Goal: Task Accomplishment & Management: Complete application form

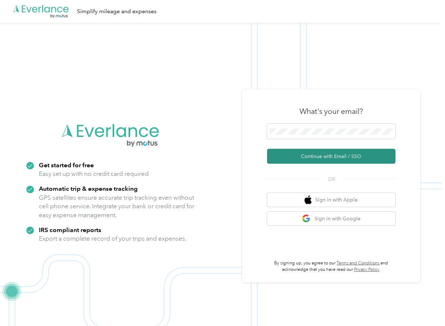
drag, startPoint x: 284, startPoint y: 155, endPoint x: 20, endPoint y: 206, distance: 269.5
click at [284, 156] on button "Continue with Email / SSO" at bounding box center [331, 156] width 128 height 15
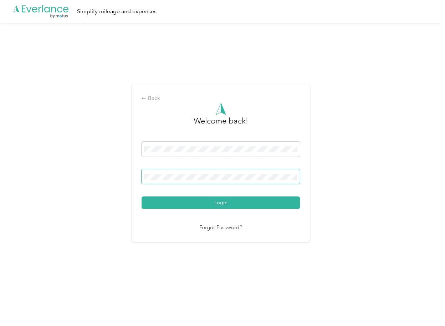
click at [199, 180] on span at bounding box center [220, 176] width 158 height 15
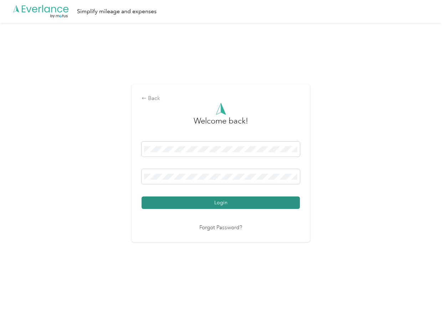
click at [158, 204] on button "Login" at bounding box center [220, 203] width 158 height 12
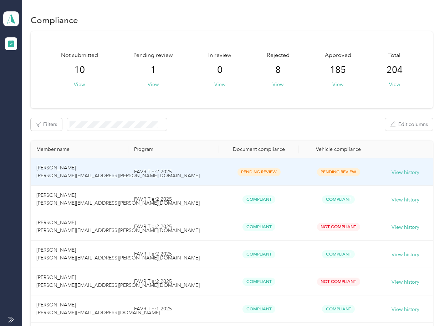
click at [42, 171] on td "[PERSON_NAME] [PERSON_NAME][EMAIL_ADDRESS][PERSON_NAME][DOMAIN_NAME]" at bounding box center [80, 172] width 98 height 27
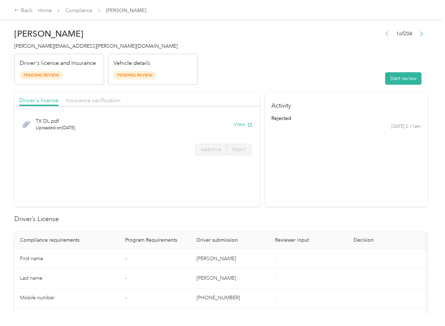
drag, startPoint x: 238, startPoint y: 124, endPoint x: 217, endPoint y: 94, distance: 36.7
click at [238, 124] on button "View" at bounding box center [243, 124] width 19 height 7
click at [87, 97] on span "Insurance verification" at bounding box center [93, 100] width 55 height 7
click at [85, 100] on span "Insurance verification" at bounding box center [93, 100] width 55 height 7
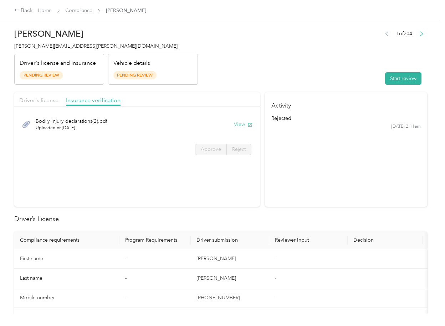
click at [239, 124] on button "View" at bounding box center [243, 124] width 19 height 7
click at [385, 83] on button "Start review" at bounding box center [403, 78] width 36 height 12
click at [33, 100] on span "Driver's license" at bounding box center [38, 100] width 39 height 7
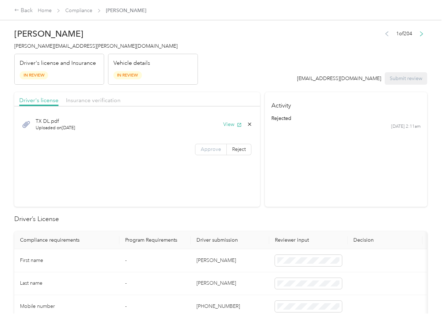
click at [204, 147] on span "Approve" at bounding box center [211, 149] width 20 height 6
click at [84, 100] on span "Insurance verification" at bounding box center [93, 100] width 55 height 7
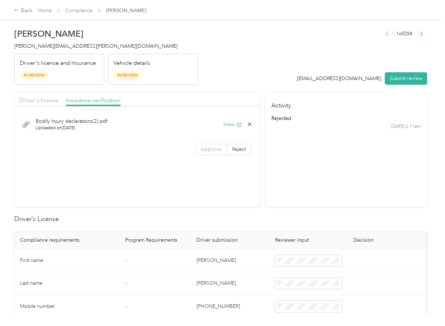
click at [213, 148] on span "Approve" at bounding box center [211, 149] width 20 height 6
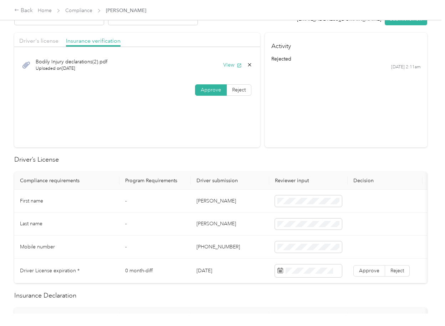
scroll to position [142, 0]
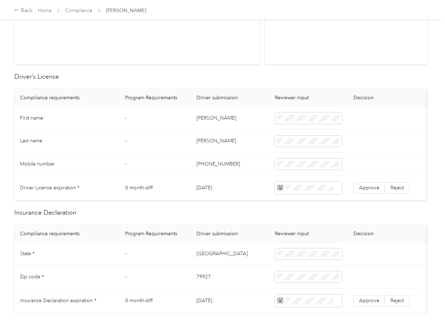
click at [206, 117] on td "[PERSON_NAME]" at bounding box center [230, 118] width 78 height 23
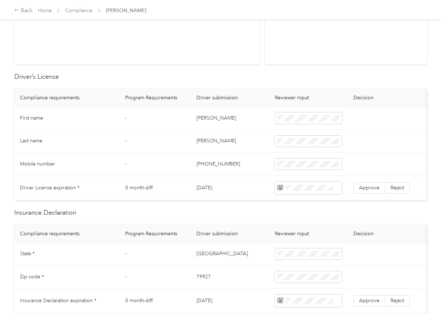
click at [214, 188] on td "[DATE]" at bounding box center [230, 188] width 78 height 25
copy td "[DATE]"
click at [301, 182] on span at bounding box center [308, 188] width 67 height 13
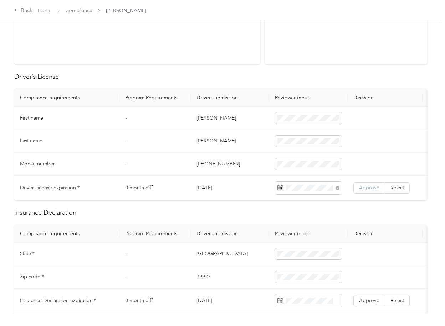
click at [370, 187] on span "Approve" at bounding box center [369, 188] width 20 height 6
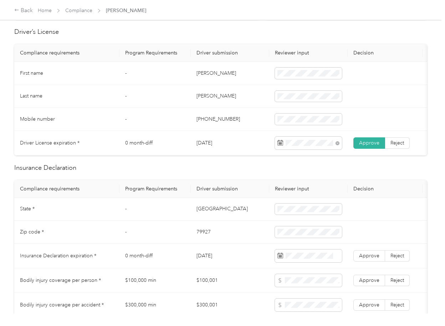
scroll to position [237, 0]
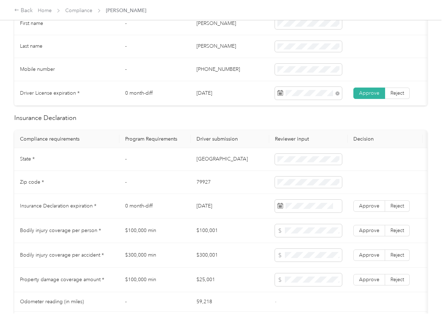
click at [193, 169] on td "[GEOGRAPHIC_DATA]" at bounding box center [230, 159] width 78 height 23
copy td "[GEOGRAPHIC_DATA]"
click at [304, 161] on span at bounding box center [308, 159] width 67 height 11
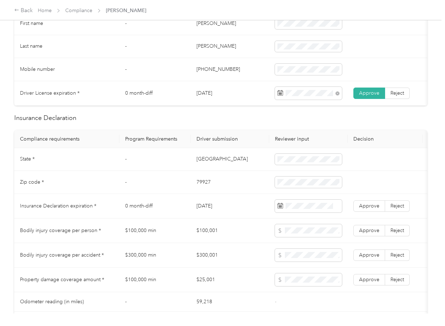
click at [203, 190] on td "79927" at bounding box center [230, 182] width 78 height 23
copy td "79927"
drag, startPoint x: 180, startPoint y: 205, endPoint x: 283, endPoint y: 227, distance: 105.6
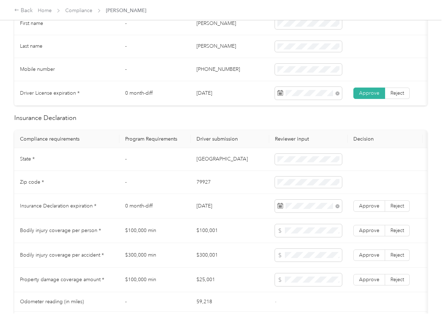
click at [180, 206] on td "0 month-diff" at bounding box center [154, 206] width 71 height 25
click at [365, 209] on span "Approve" at bounding box center [369, 206] width 20 height 6
click at [173, 207] on td "0 month-diff" at bounding box center [154, 206] width 71 height 25
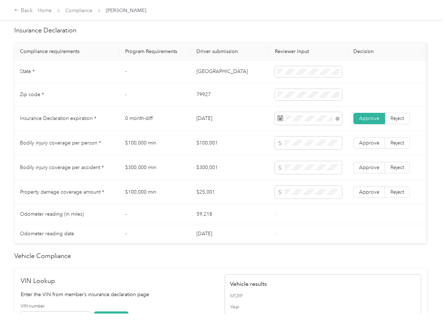
scroll to position [475, 0]
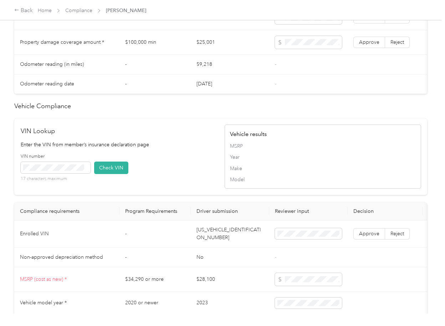
click at [217, 245] on td "[US_VEHICLE_IDENTIFICATION_NUMBER]" at bounding box center [230, 234] width 78 height 27
copy td "[US_VEHICLE_IDENTIFICATION_NUMBER]"
drag, startPoint x: 112, startPoint y: 181, endPoint x: 303, endPoint y: 218, distance: 194.6
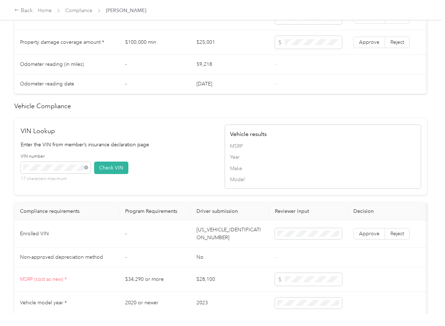
click at [112, 174] on button "Check VIN" at bounding box center [111, 168] width 34 height 12
click at [364, 237] on span "Approve" at bounding box center [369, 234] width 20 height 6
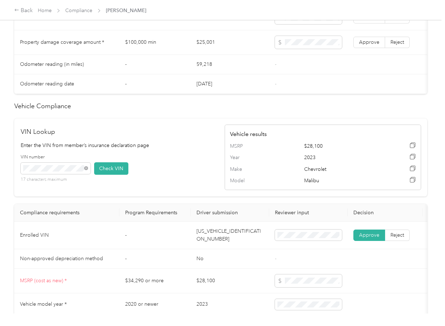
scroll to position [332, 0]
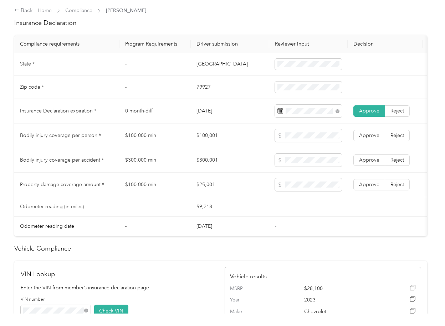
click at [203, 143] on td "$100,001" at bounding box center [230, 136] width 78 height 25
click at [202, 143] on td "$100,001" at bounding box center [230, 136] width 78 height 25
copy td "$100,001"
click at [203, 165] on td "$300,001" at bounding box center [230, 160] width 78 height 25
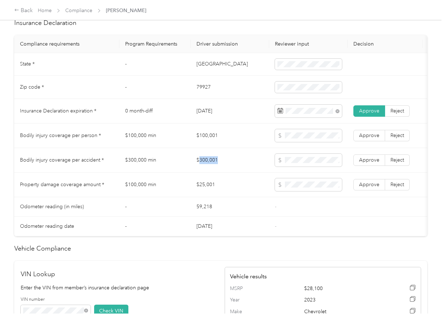
click at [203, 165] on td "$300,001" at bounding box center [230, 160] width 78 height 25
copy td "$300,001"
click at [364, 163] on span "Approve" at bounding box center [369, 160] width 20 height 6
click at [366, 139] on span "Approve" at bounding box center [369, 136] width 20 height 6
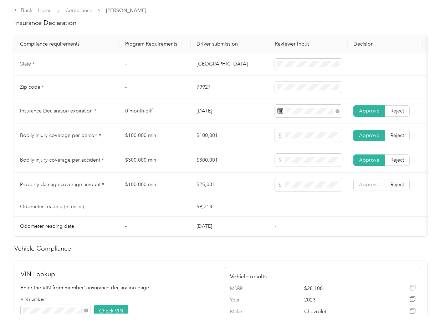
click at [368, 191] on label "Approve" at bounding box center [369, 184] width 32 height 11
click at [372, 217] on td at bounding box center [384, 207] width 75 height 20
click at [310, 140] on span at bounding box center [308, 135] width 67 height 13
drag, startPoint x: 296, startPoint y: 170, endPoint x: 317, endPoint y: 176, distance: 22.0
click at [303, 167] on span at bounding box center [308, 160] width 67 height 13
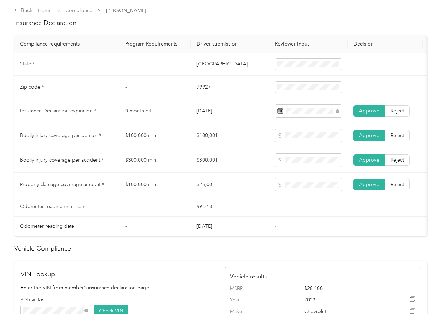
drag, startPoint x: 294, startPoint y: 194, endPoint x: 314, endPoint y: 201, distance: 21.6
click at [299, 191] on span at bounding box center [308, 184] width 67 height 13
click at [161, 217] on td "-" at bounding box center [154, 207] width 71 height 20
click at [221, 164] on td "$300,001" at bounding box center [230, 160] width 78 height 25
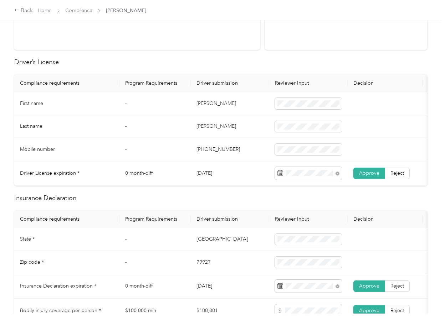
scroll to position [0, 0]
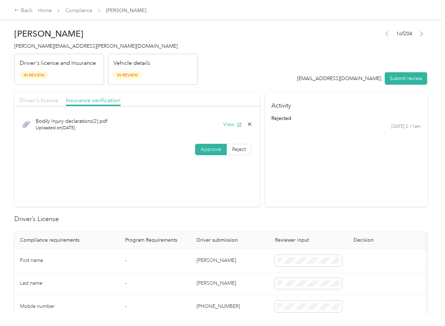
click at [36, 98] on span "Driver's license" at bounding box center [38, 100] width 39 height 7
click at [398, 79] on button "Submit review" at bounding box center [405, 78] width 42 height 12
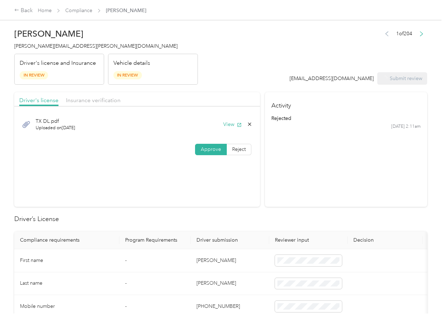
click at [67, 46] on span "[PERSON_NAME][EMAIL_ADDRESS][PERSON_NAME][DOMAIN_NAME]" at bounding box center [95, 46] width 163 height 6
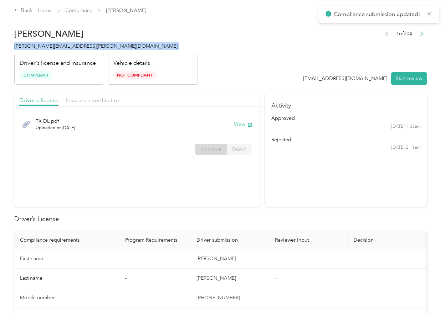
copy span "[PERSON_NAME][EMAIL_ADDRESS][PERSON_NAME][DOMAIN_NAME]"
click at [254, 217] on h2 "Driver’s License" at bounding box center [220, 219] width 413 height 10
click at [79, 100] on span "Insurance verification" at bounding box center [93, 100] width 55 height 7
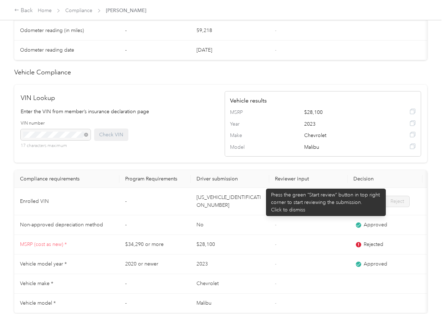
scroll to position [561, 0]
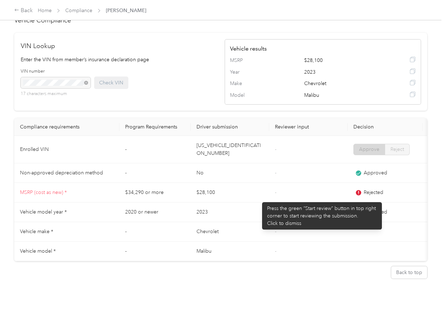
drag, startPoint x: 258, startPoint y: 199, endPoint x: 265, endPoint y: 202, distance: 7.5
click at [259, 203] on td "2023" at bounding box center [230, 213] width 78 height 20
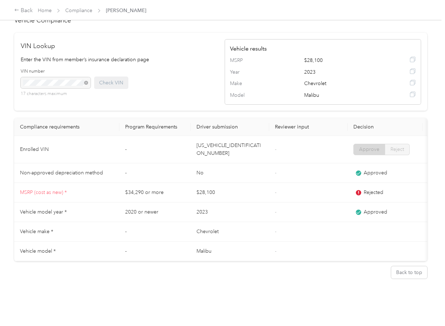
scroll to position [513, 0]
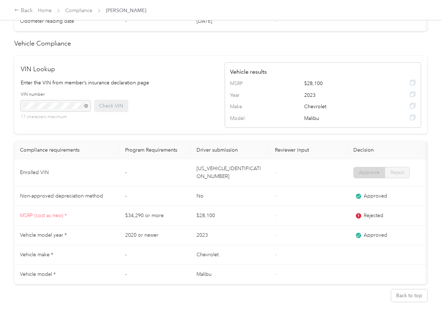
click at [217, 186] on td "[US_VEHICLE_IDENTIFICATION_NUMBER]" at bounding box center [230, 172] width 78 height 27
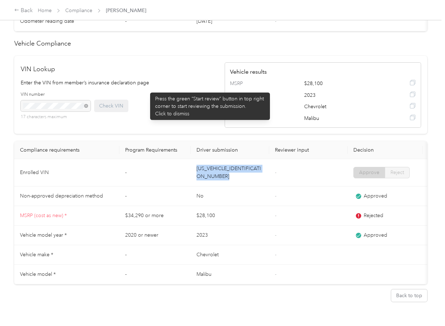
copy td "[US_VEHICLE_IDENTIFICATION_NUMBER]"
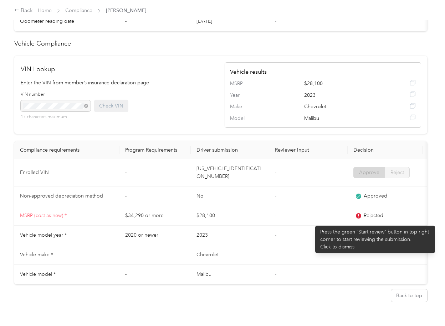
click at [312, 222] on td "-" at bounding box center [308, 216] width 78 height 20
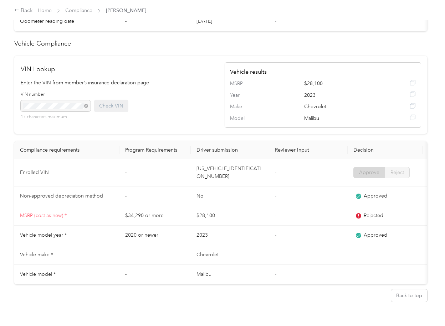
scroll to position [276, 0]
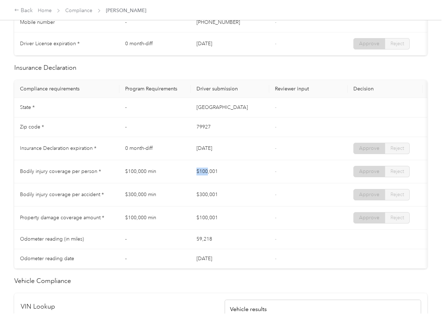
drag, startPoint x: 201, startPoint y: 175, endPoint x: 219, endPoint y: 181, distance: 18.7
click at [231, 175] on td "$100,001" at bounding box center [230, 171] width 78 height 23
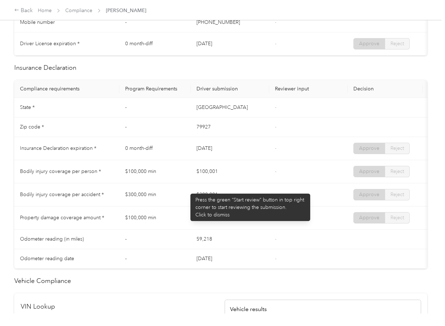
drag, startPoint x: 187, startPoint y: 190, endPoint x: 212, endPoint y: 213, distance: 34.1
click at [223, 193] on tr "Bodily injury coverage per accident * $300,000 min $300,001 - Approve Reject" at bounding box center [265, 194] width 502 height 23
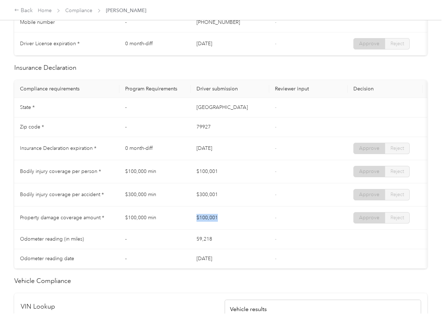
drag, startPoint x: 245, startPoint y: 227, endPoint x: 253, endPoint y: 227, distance: 7.5
click at [253, 227] on td "$100,001" at bounding box center [230, 218] width 78 height 23
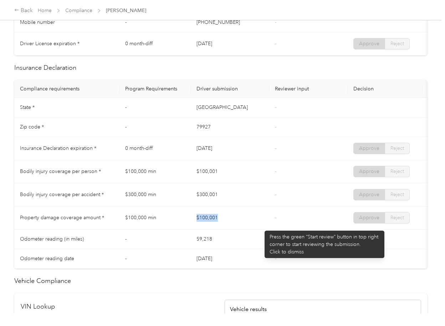
click at [261, 227] on td "$100,001" at bounding box center [230, 218] width 78 height 23
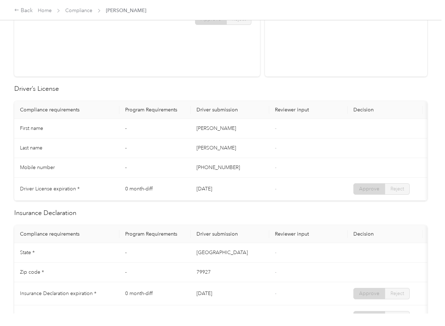
scroll to position [0, 0]
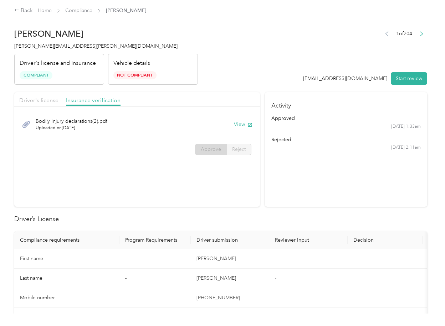
click at [340, 160] on section "Activity approved [DATE] 1:33am rejected [DATE] 2:11am" at bounding box center [346, 149] width 162 height 115
drag, startPoint x: 402, startPoint y: 77, endPoint x: 371, endPoint y: 104, distance: 41.2
click at [402, 77] on button "Start review" at bounding box center [408, 78] width 36 height 12
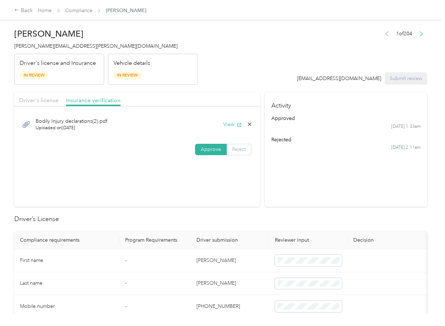
click at [235, 150] on span "Reject" at bounding box center [239, 149] width 14 height 6
click at [159, 200] on span "Incorrect insurance document upload" at bounding box center [153, 194] width 43 height 14
click at [391, 78] on button "Submit review" at bounding box center [405, 78] width 42 height 12
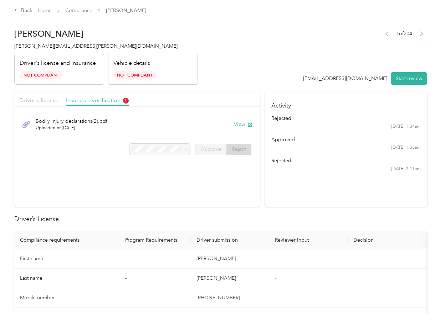
click at [225, 224] on h2 "Driver’s License" at bounding box center [220, 219] width 413 height 10
click at [238, 122] on button "View" at bounding box center [243, 124] width 19 height 7
drag, startPoint x: 259, startPoint y: 90, endPoint x: 274, endPoint y: 98, distance: 16.9
click at [238, 125] on button "View" at bounding box center [243, 124] width 19 height 7
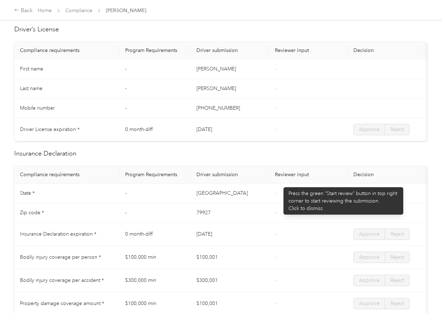
scroll to position [237, 0]
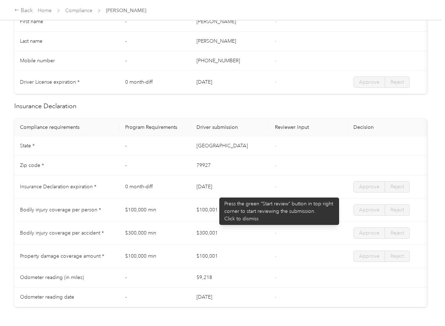
click at [216, 194] on td "[DATE]" at bounding box center [230, 187] width 78 height 23
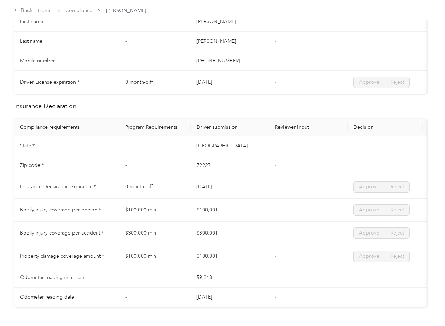
click at [216, 194] on td "[DATE]" at bounding box center [230, 187] width 78 height 23
click at [247, 167] on td "79927" at bounding box center [230, 166] width 78 height 20
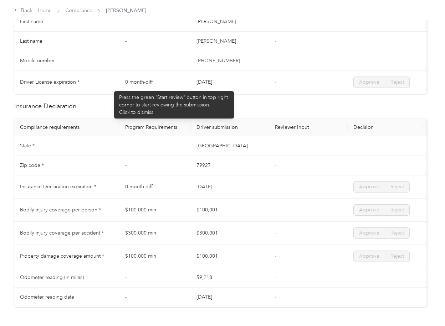
scroll to position [0, 0]
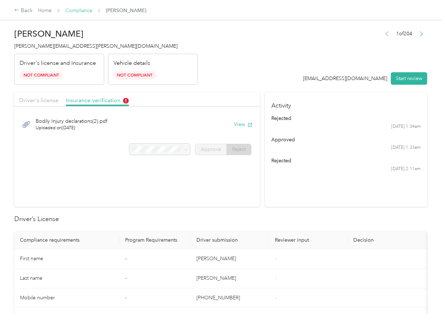
click at [73, 11] on link "Compliance" at bounding box center [78, 10] width 27 height 6
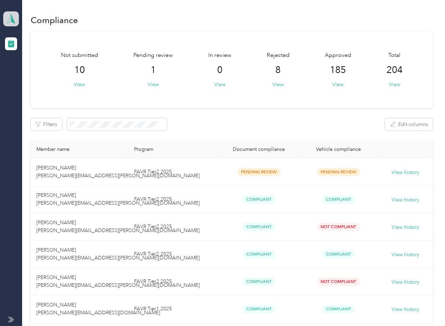
click at [12, 19] on polygon at bounding box center [13, 18] width 4 height 9
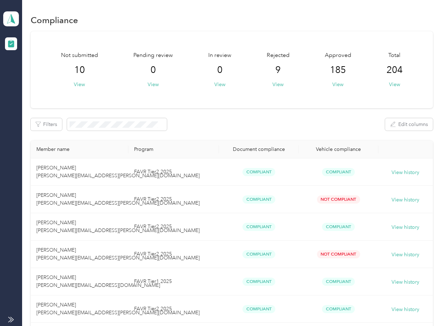
click at [251, 119] on div "Filters Edit columns" at bounding box center [231, 124] width 401 height 12
click at [9, 21] on icon at bounding box center [11, 19] width 11 height 10
click at [32, 70] on div "Log out" at bounding box center [78, 74] width 140 height 12
